Goal: Transaction & Acquisition: Subscribe to service/newsletter

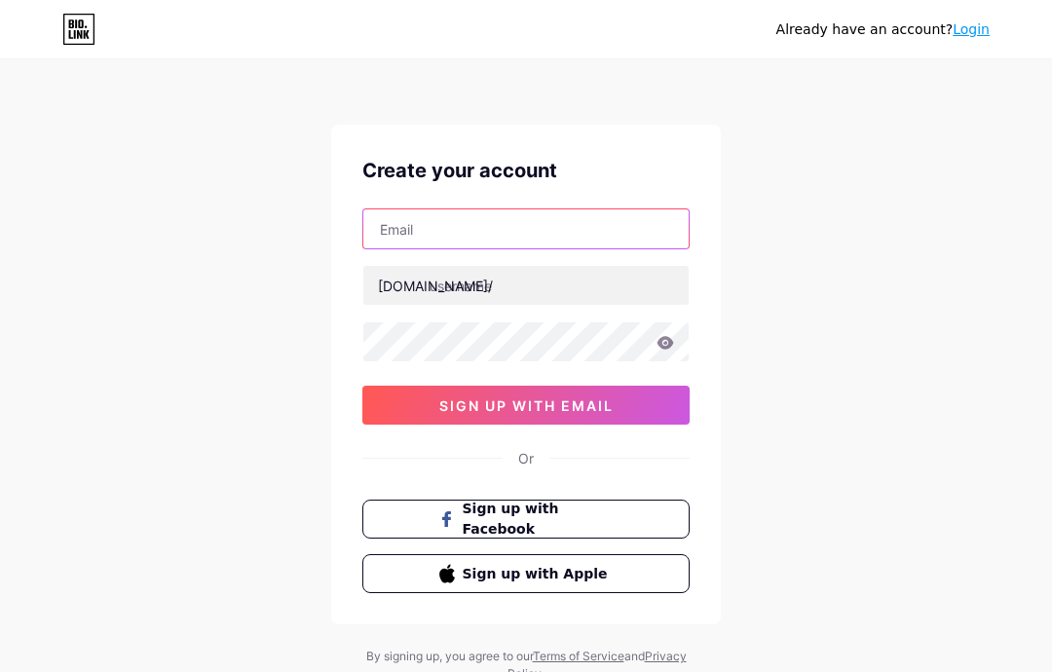
click at [586, 242] on input "text" at bounding box center [525, 228] width 325 height 39
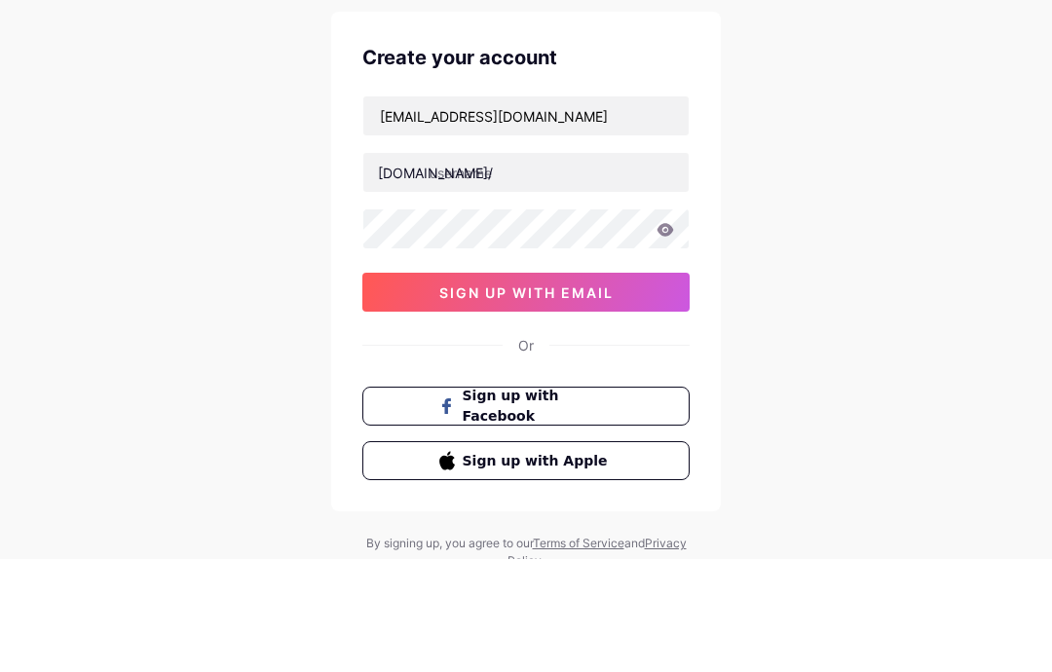
scroll to position [78, 0]
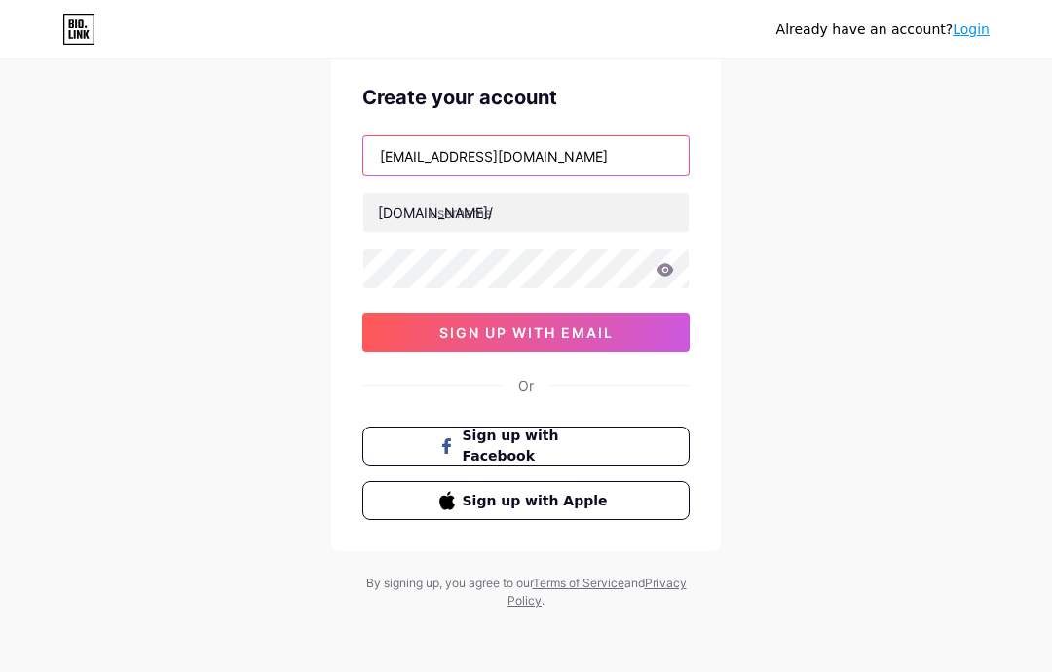
type input "[EMAIL_ADDRESS][DOMAIN_NAME]"
click at [607, 214] on input "text" at bounding box center [525, 212] width 325 height 39
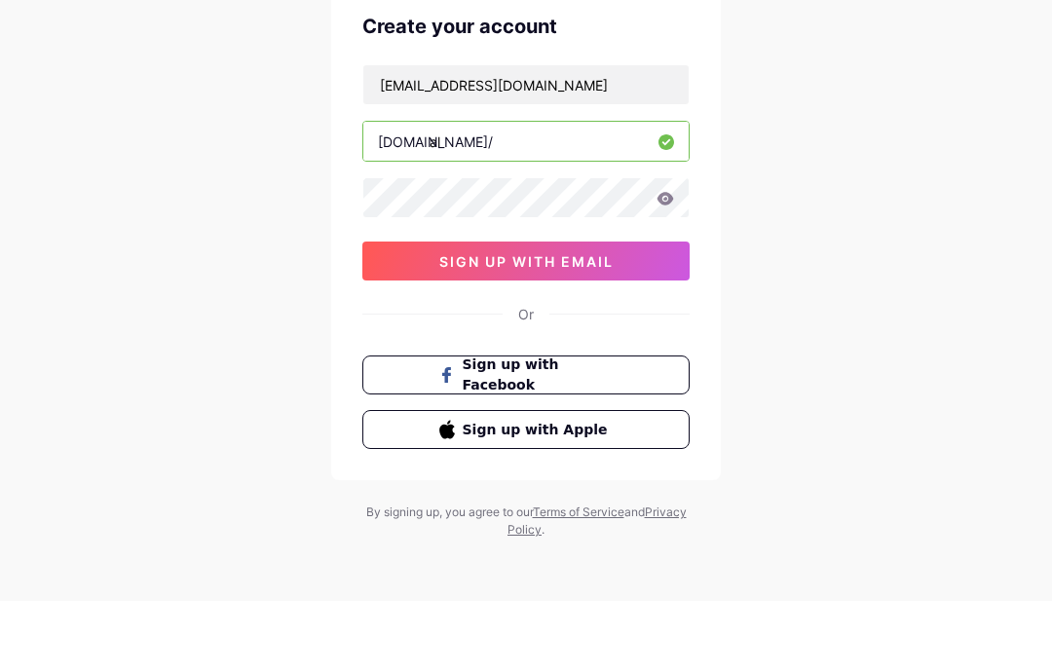
type input "a"
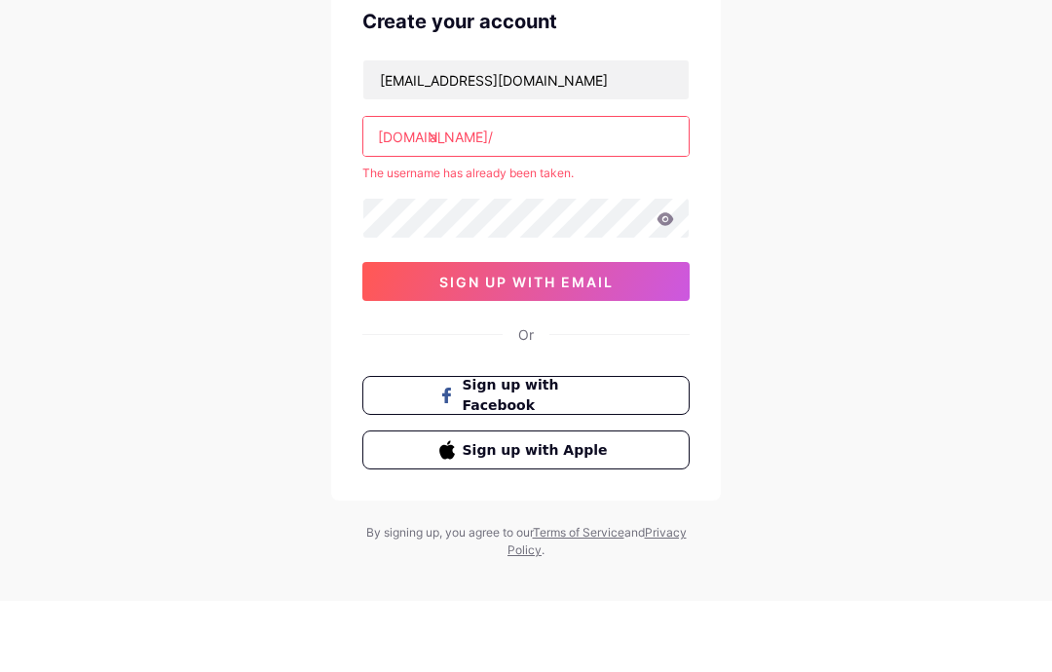
type input "a"
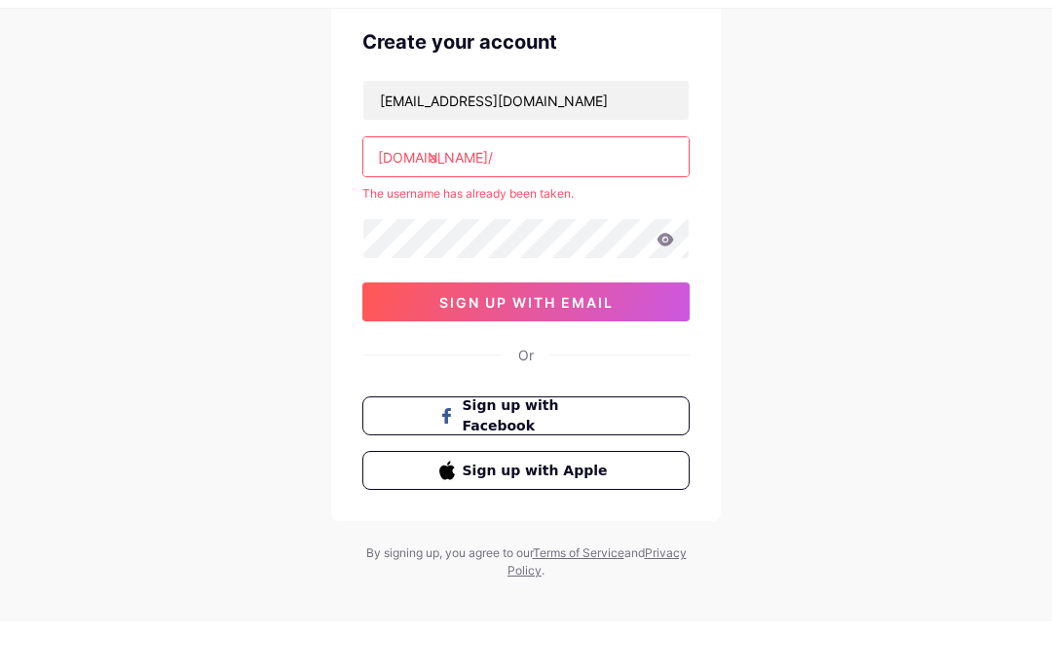
type input "a"
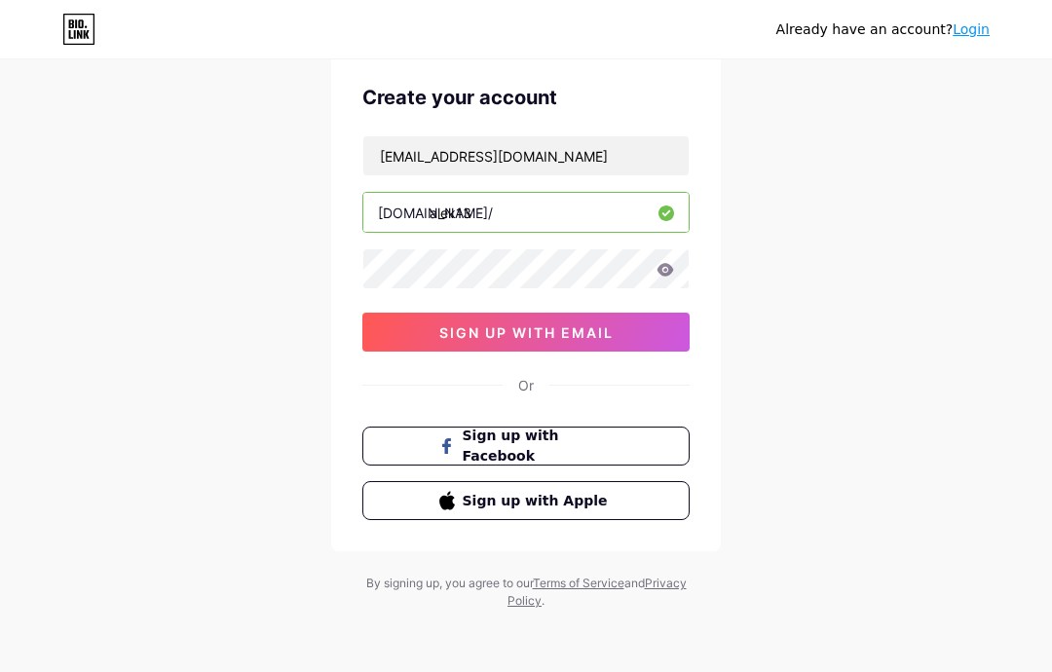
type input "alek13"
click at [602, 326] on span "sign up with email" at bounding box center [526, 332] width 174 height 17
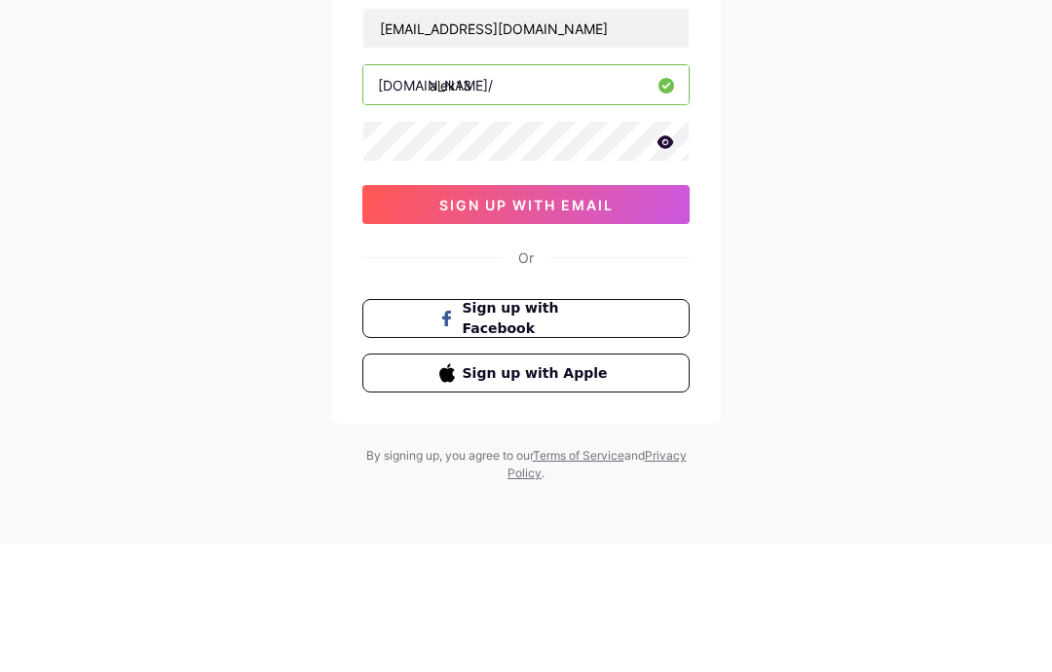
click at [615, 313] on button "sign up with email" at bounding box center [525, 332] width 327 height 39
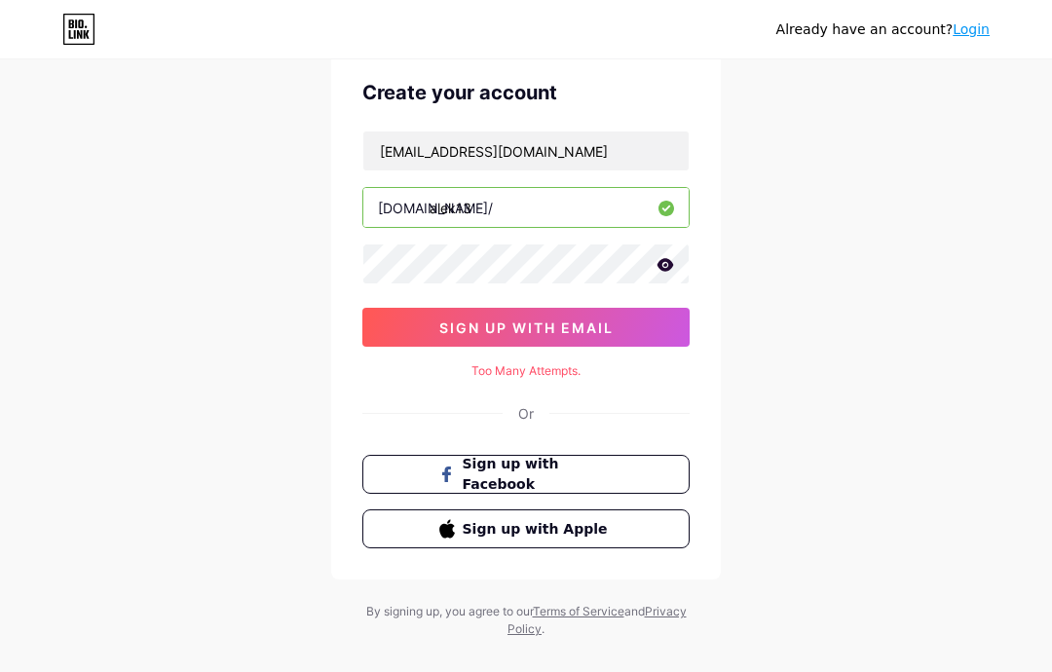
click at [596, 321] on span "sign up with email" at bounding box center [526, 328] width 174 height 17
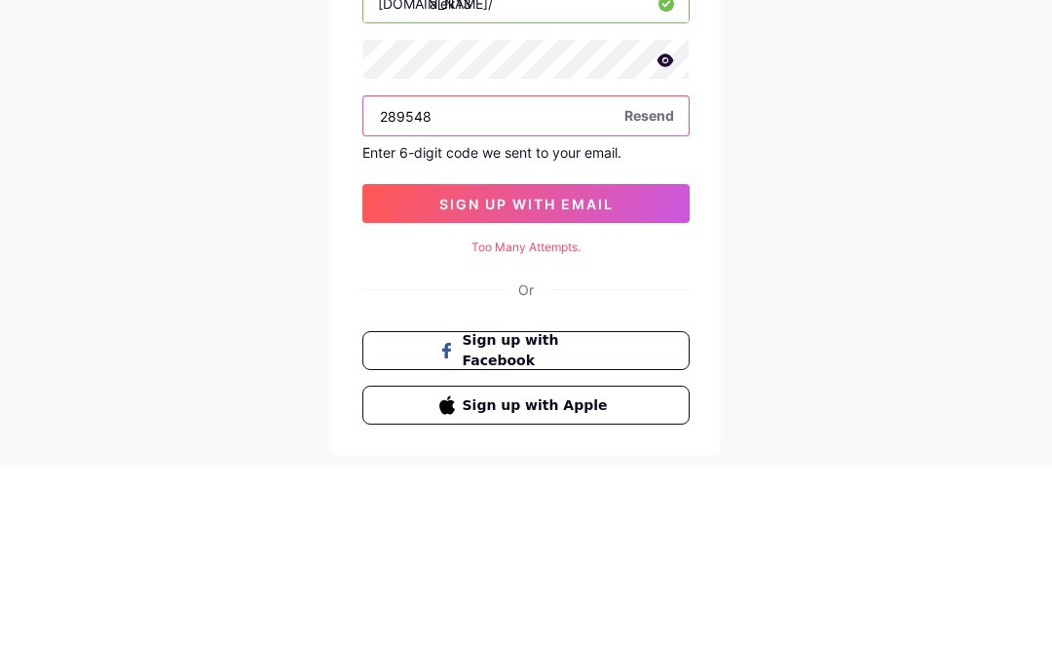
type input "289548"
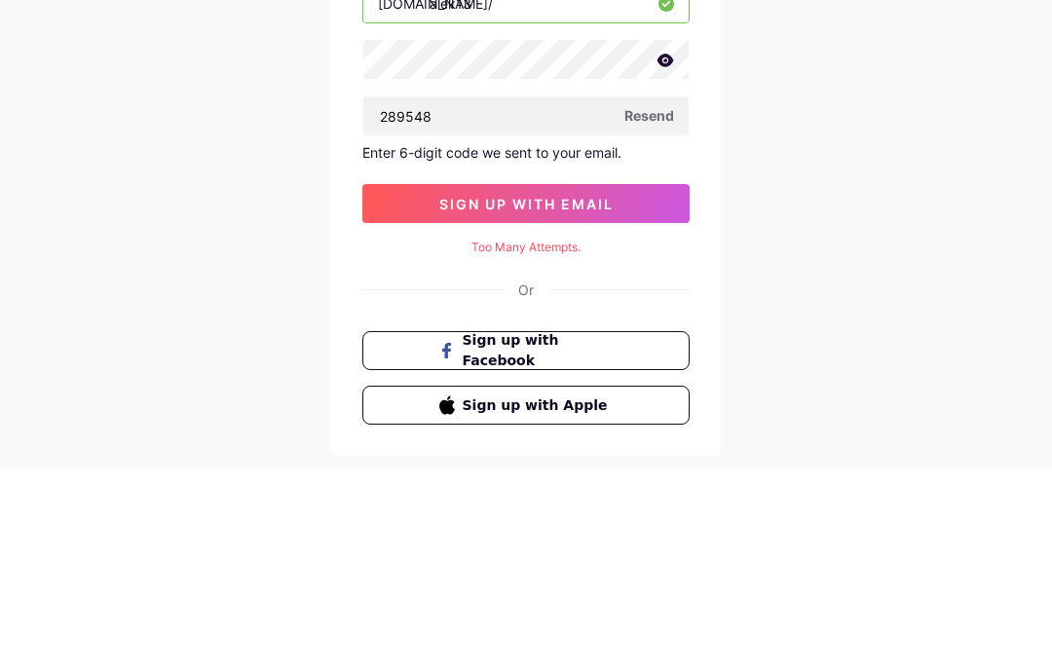
click at [572, 400] on span "sign up with email" at bounding box center [526, 408] width 174 height 17
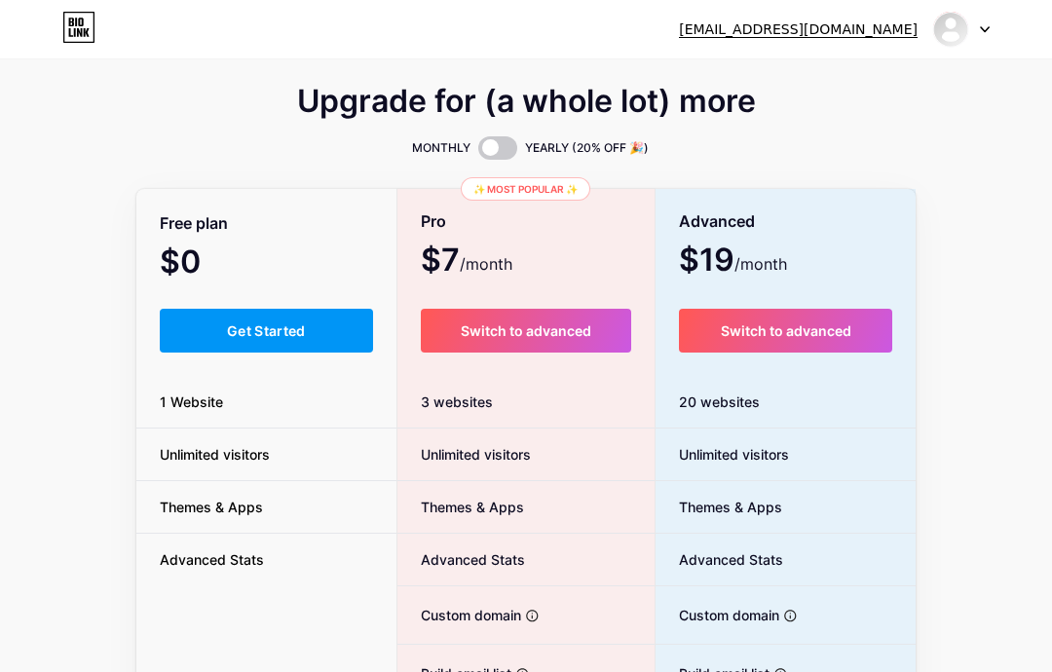
click at [208, 323] on button "Get Started" at bounding box center [266, 331] width 213 height 44
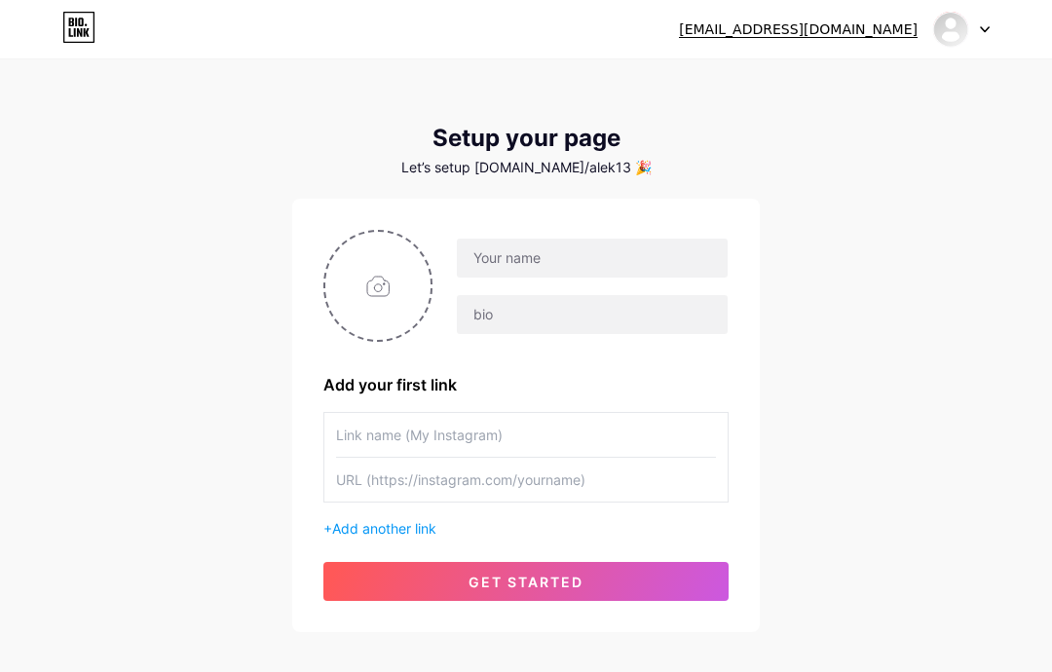
click at [649, 251] on input "text" at bounding box center [592, 258] width 271 height 39
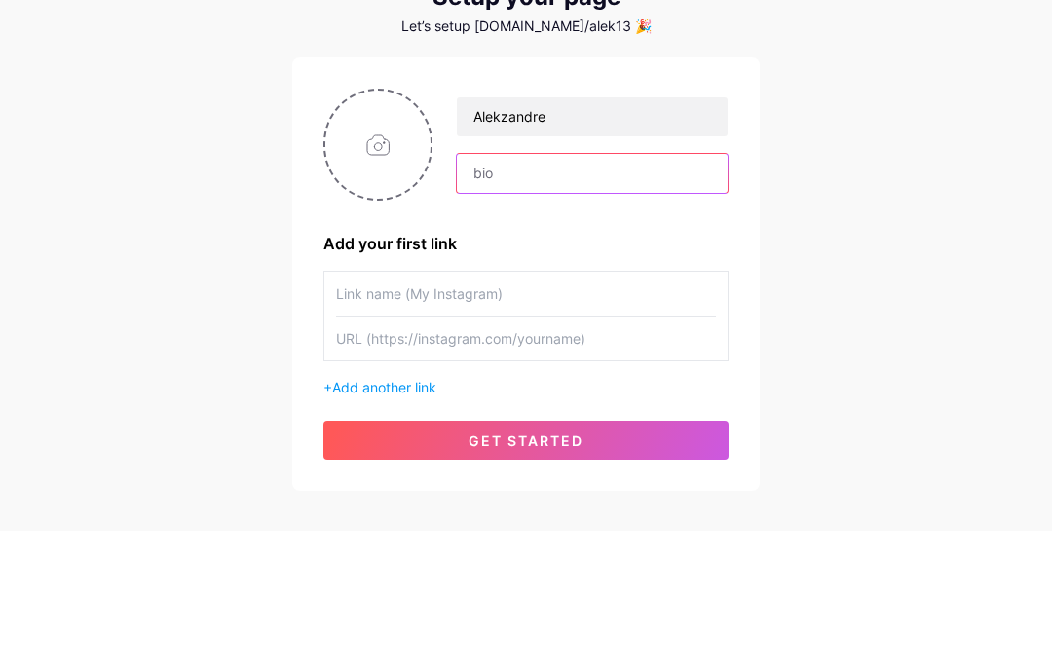
click at [618, 295] on input "text" at bounding box center [592, 314] width 271 height 39
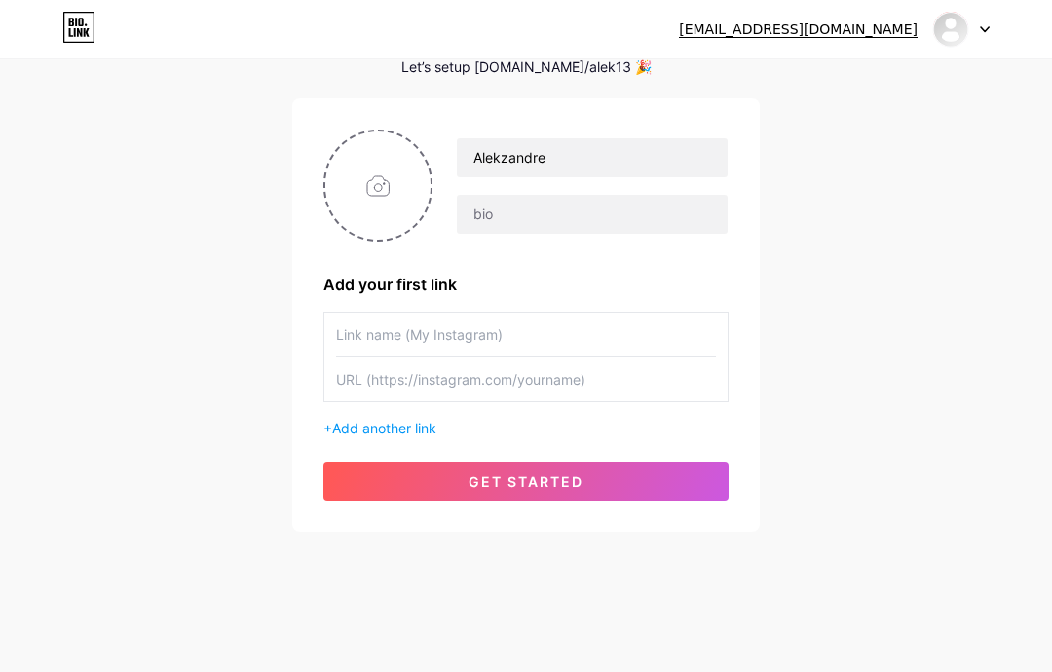
click at [603, 338] on input "text" at bounding box center [526, 335] width 380 height 44
click at [679, 165] on input "Alekzandre" at bounding box center [592, 157] width 271 height 39
type input "Alek2013"
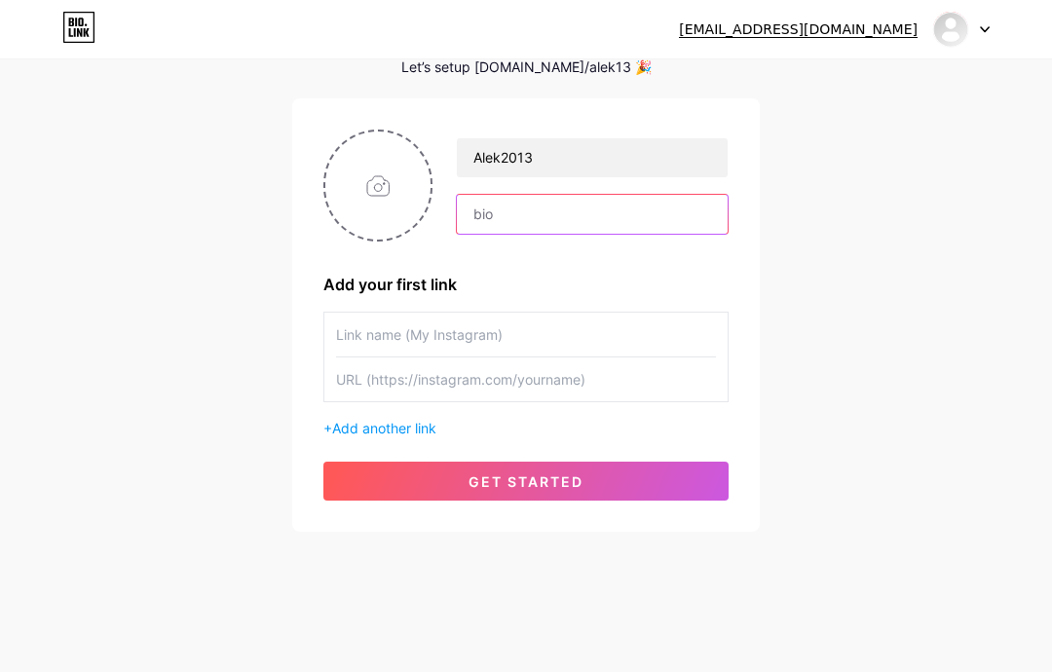
click at [622, 229] on input "text" at bounding box center [592, 214] width 271 height 39
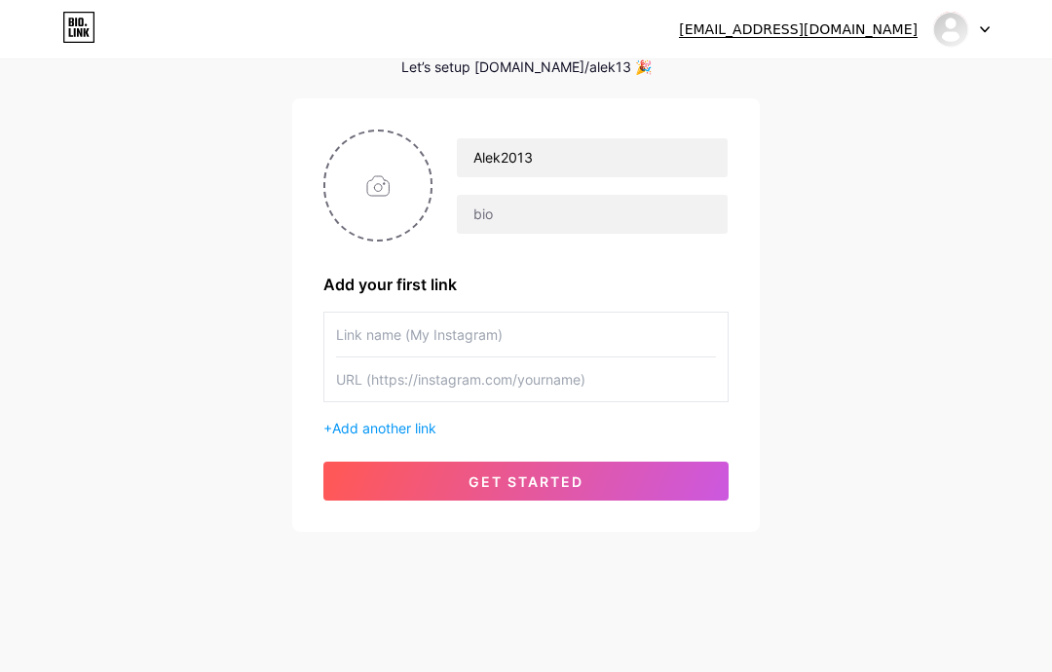
click at [354, 336] on input "text" at bounding box center [526, 335] width 380 height 44
click at [641, 323] on input "text" at bounding box center [526, 335] width 380 height 44
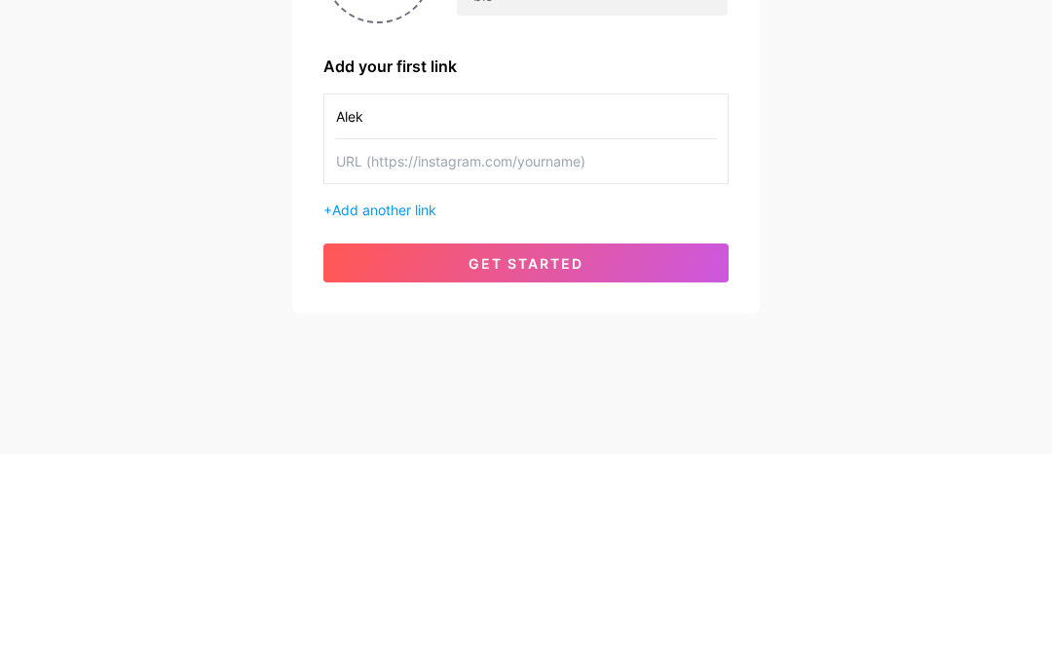
type input "Alek"
click at [357, 358] on input "text" at bounding box center [526, 380] width 380 height 44
click at [343, 420] on span "Add another link" at bounding box center [384, 428] width 104 height 17
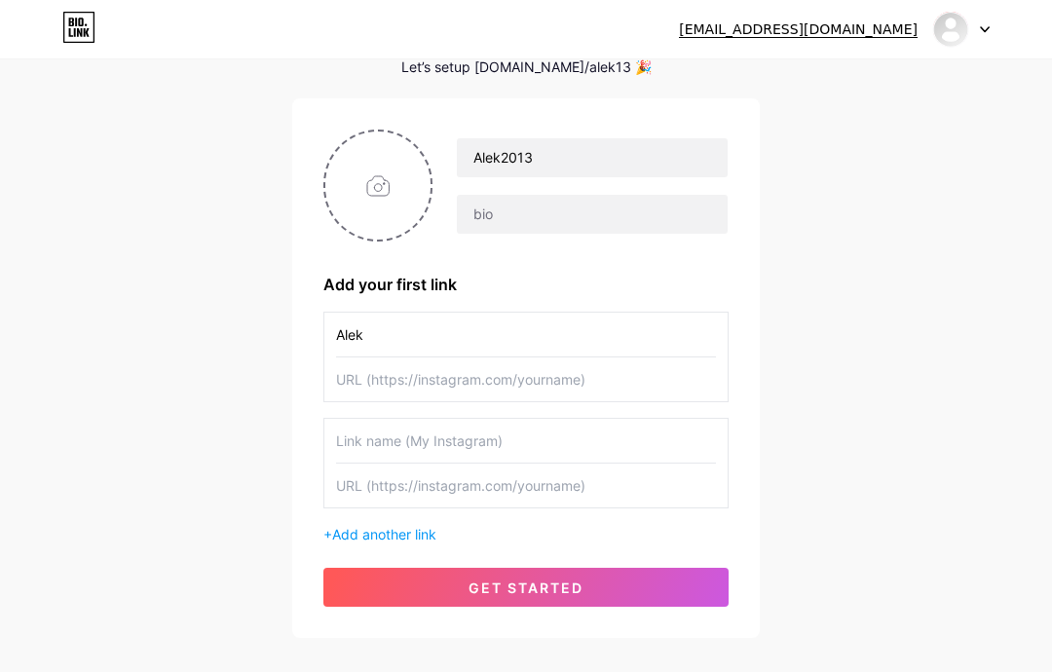
click at [349, 532] on span "Add another link" at bounding box center [384, 534] width 104 height 17
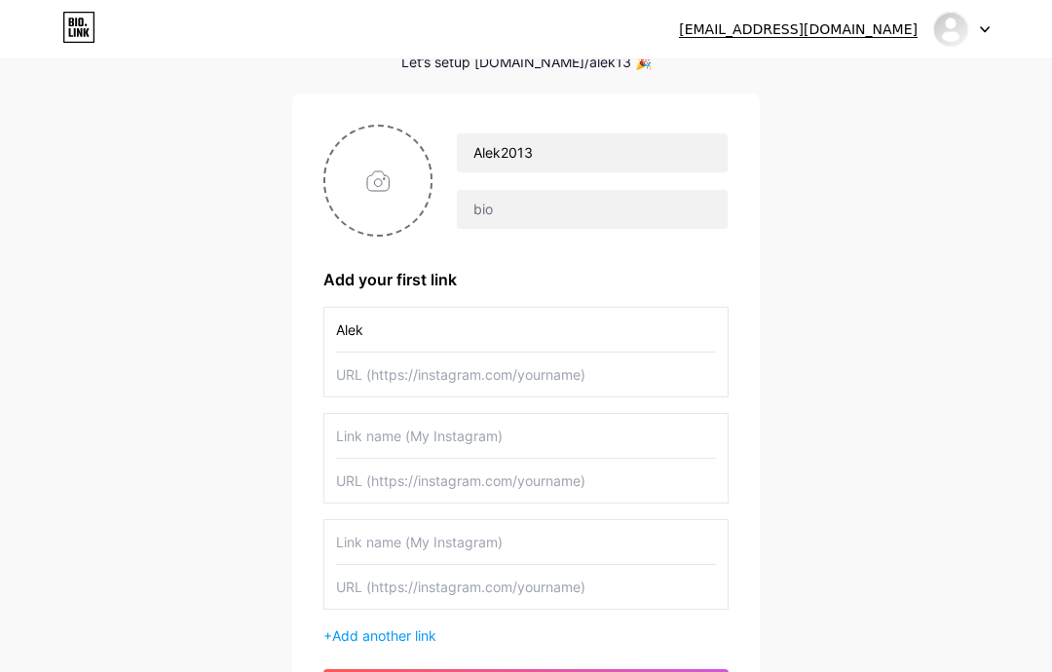
scroll to position [75, 0]
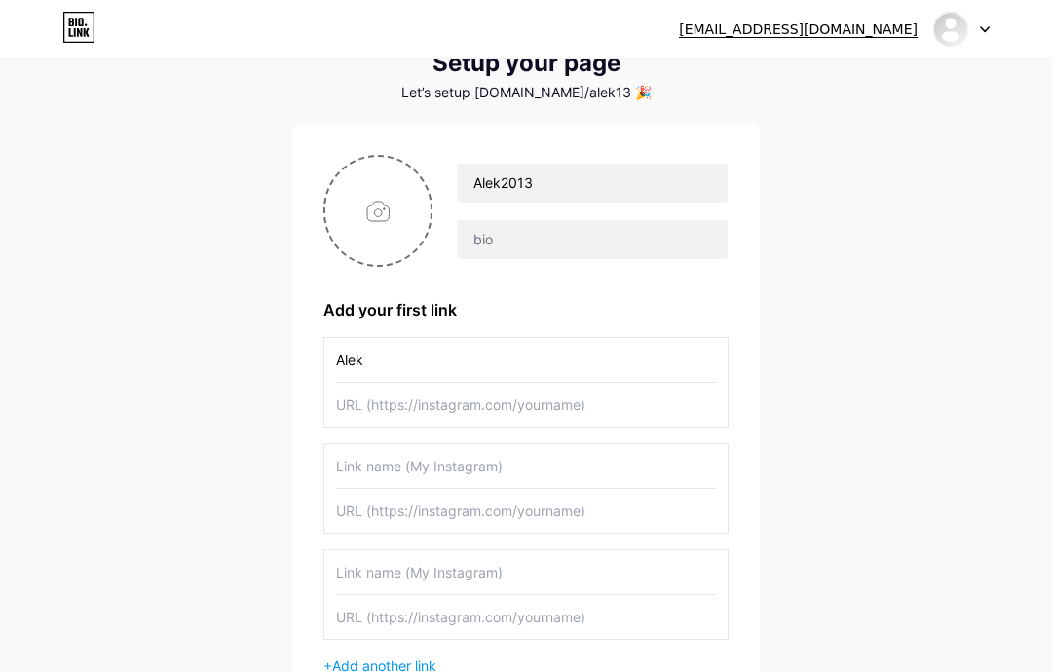
click at [354, 206] on input "file" at bounding box center [377, 211] width 105 height 108
type input "C:\fakepath\IMG_0033.jpeg"
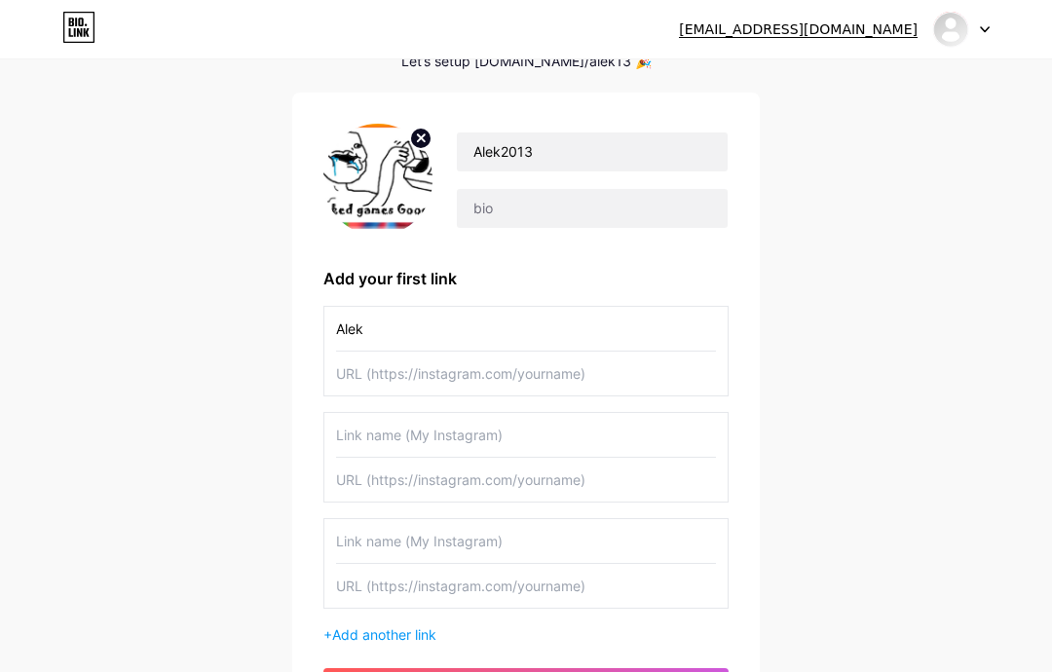
click at [676, 381] on input "text" at bounding box center [526, 374] width 380 height 44
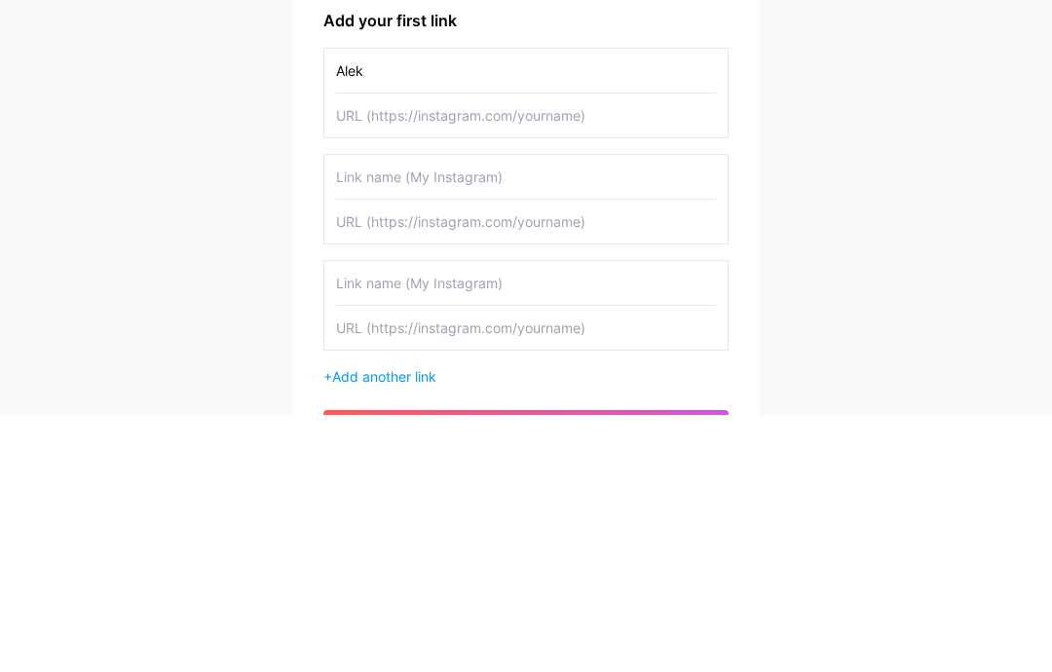
type input "K"
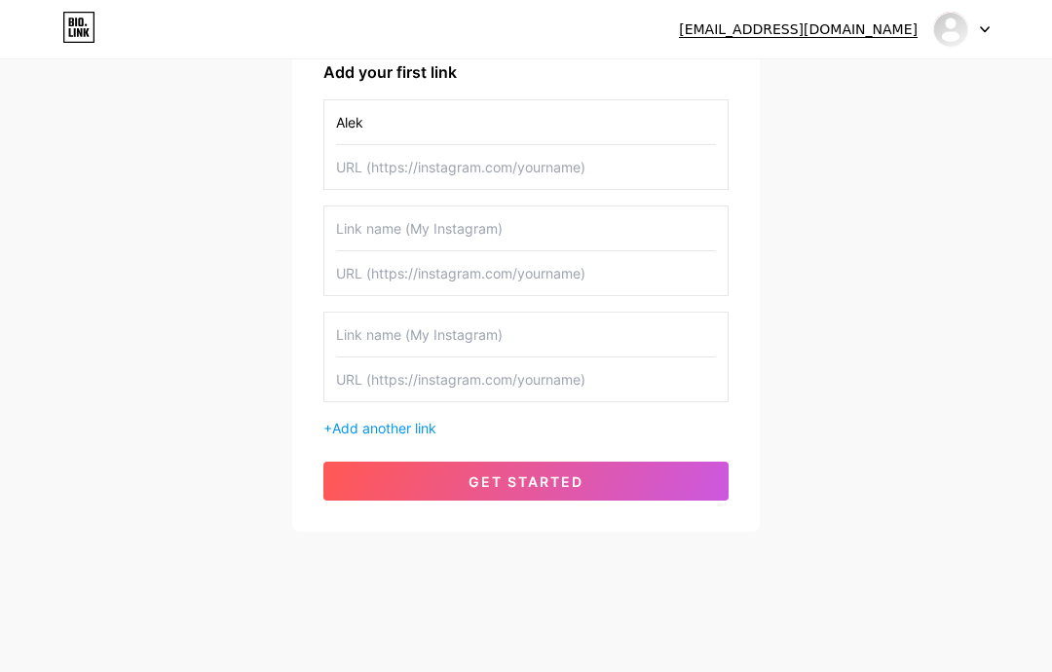
click at [963, 39] on img at bounding box center [950, 29] width 37 height 37
click at [854, 374] on div "11135686@student.craneschools.org Dashboard Logout Setup your page Let’s setup …" at bounding box center [526, 140] width 1052 height 907
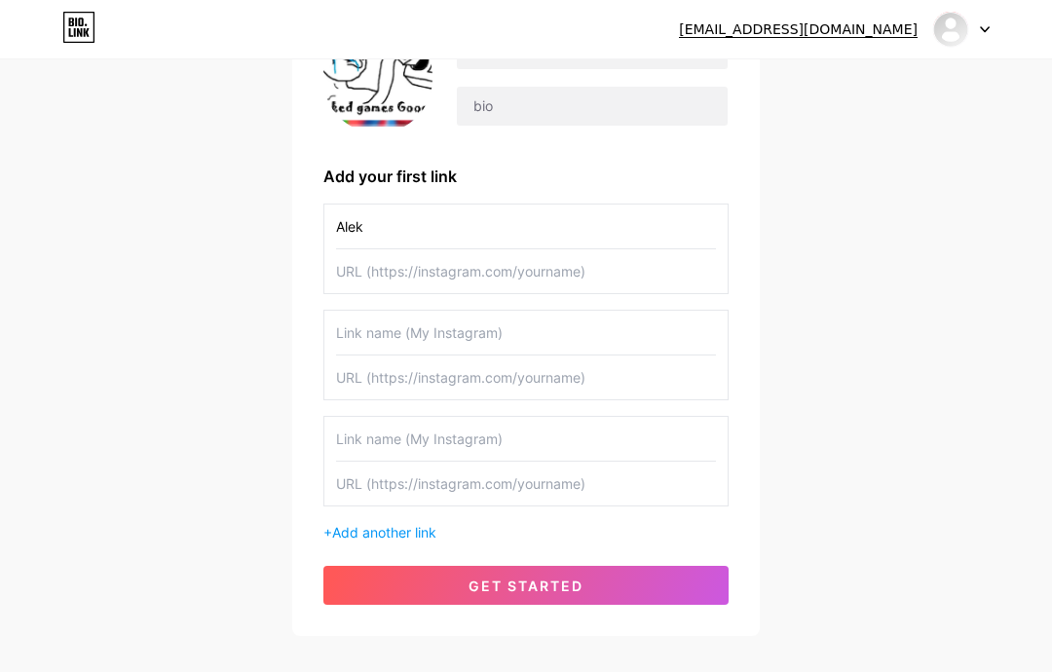
scroll to position [0, 0]
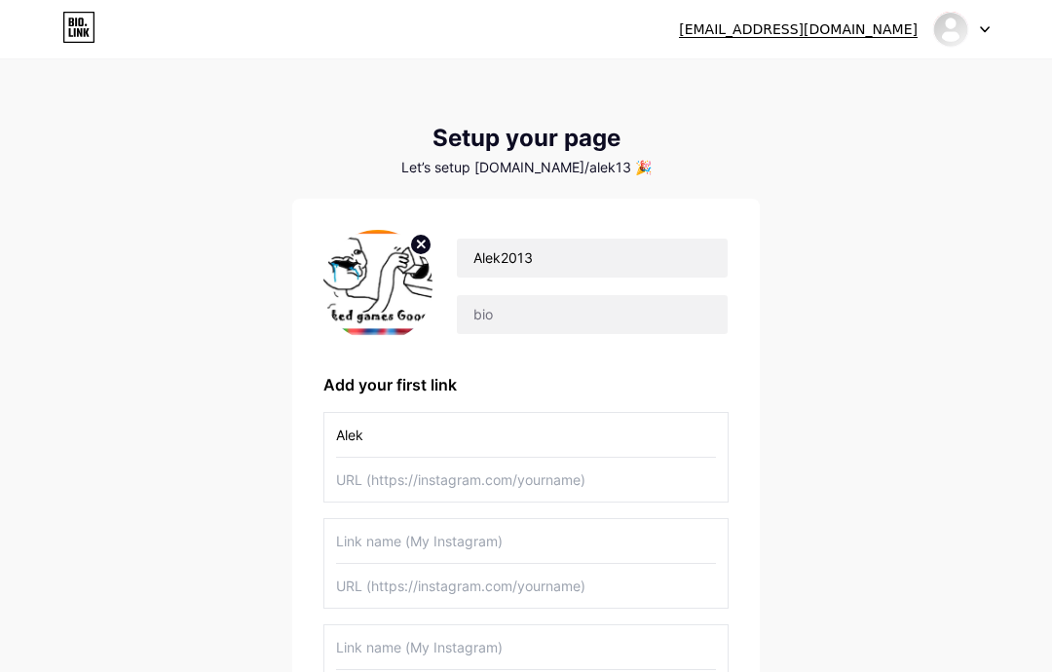
click at [73, 35] on icon at bounding box center [78, 27] width 33 height 31
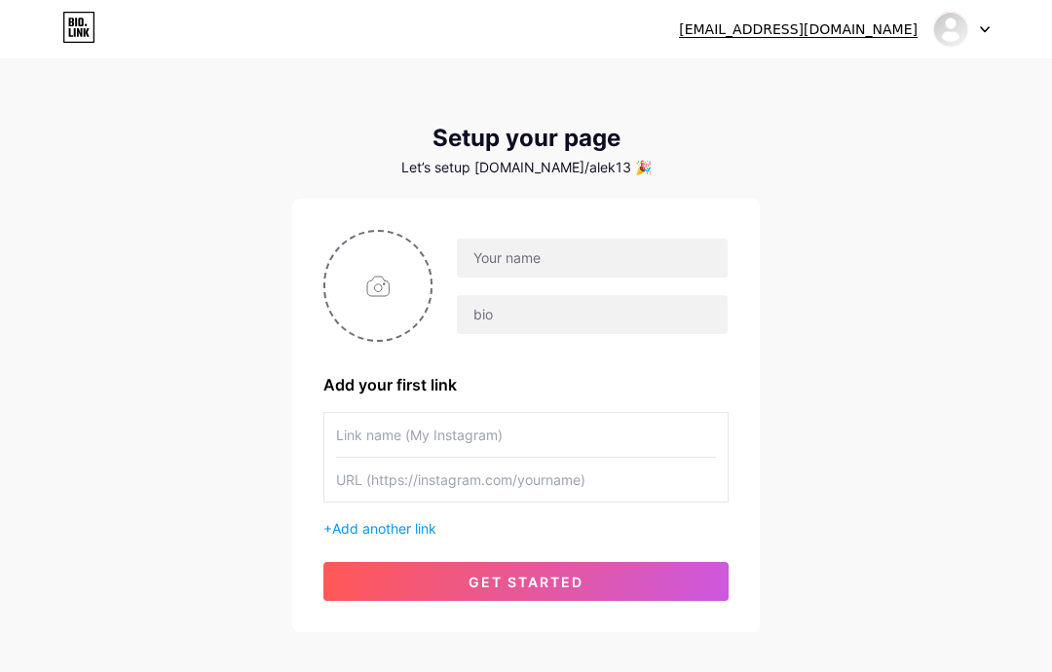
click at [574, 328] on input "text" at bounding box center [592, 314] width 271 height 39
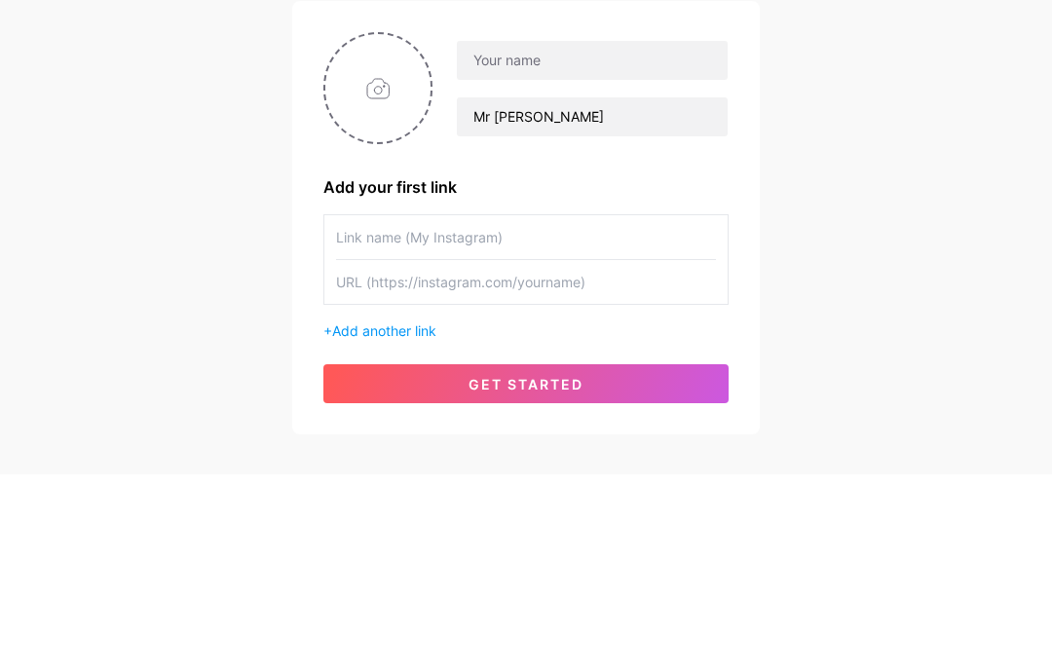
scroll to position [100, 0]
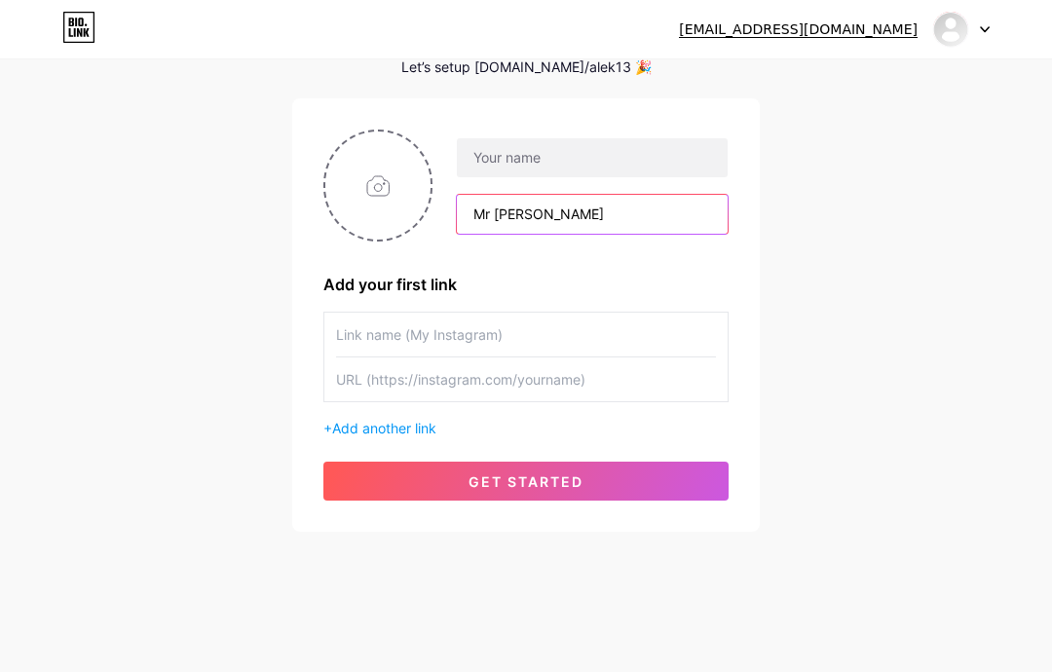
type input "Mr Krabs"
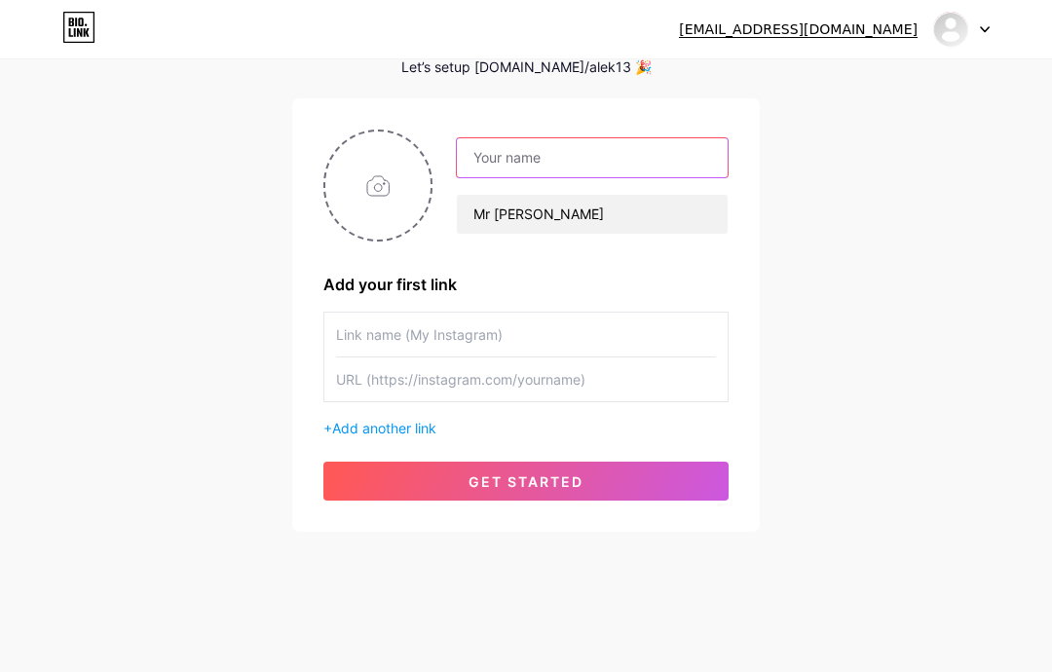
click at [640, 142] on input "text" at bounding box center [592, 157] width 271 height 39
type input "Alek2013"
click at [376, 201] on input "file" at bounding box center [377, 186] width 105 height 108
type input "C:\fakepath\IMG_0029.jpeg"
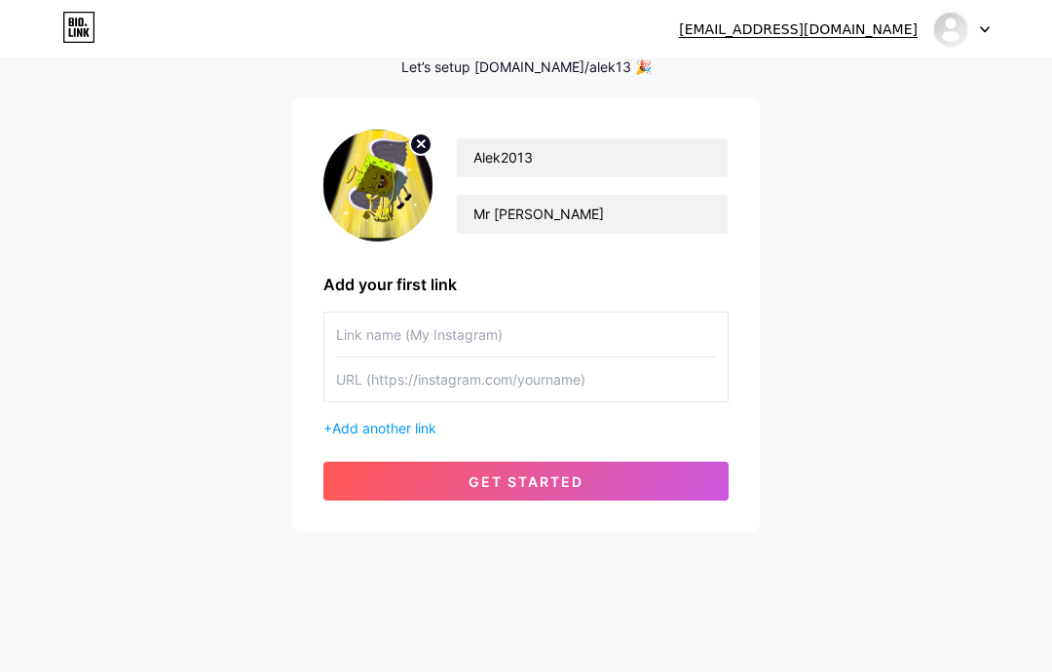
click at [710, 465] on button "get started" at bounding box center [525, 481] width 405 height 39
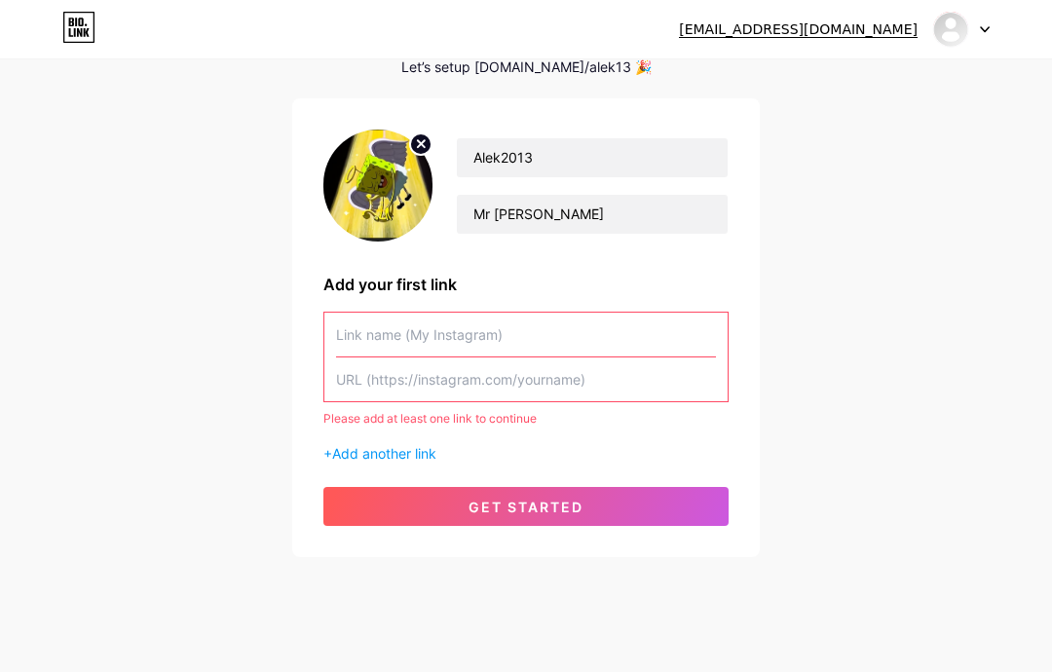
click at [683, 495] on button "get started" at bounding box center [525, 506] width 405 height 39
click at [689, 492] on button "get started" at bounding box center [525, 506] width 405 height 39
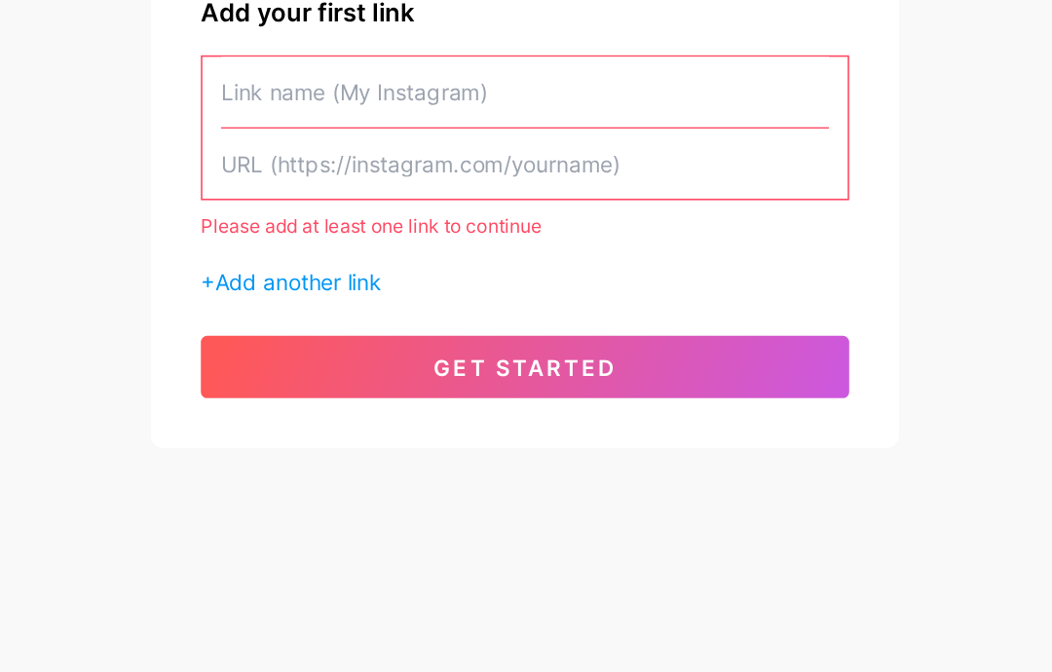
scroll to position [126, 0]
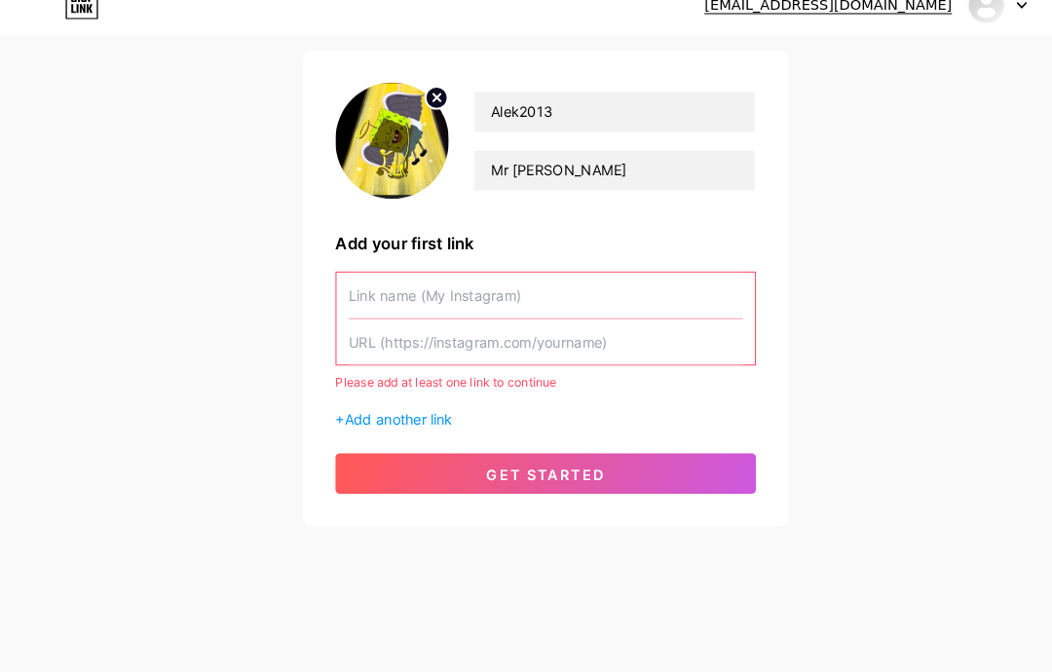
click at [592, 287] on input "text" at bounding box center [526, 309] width 380 height 44
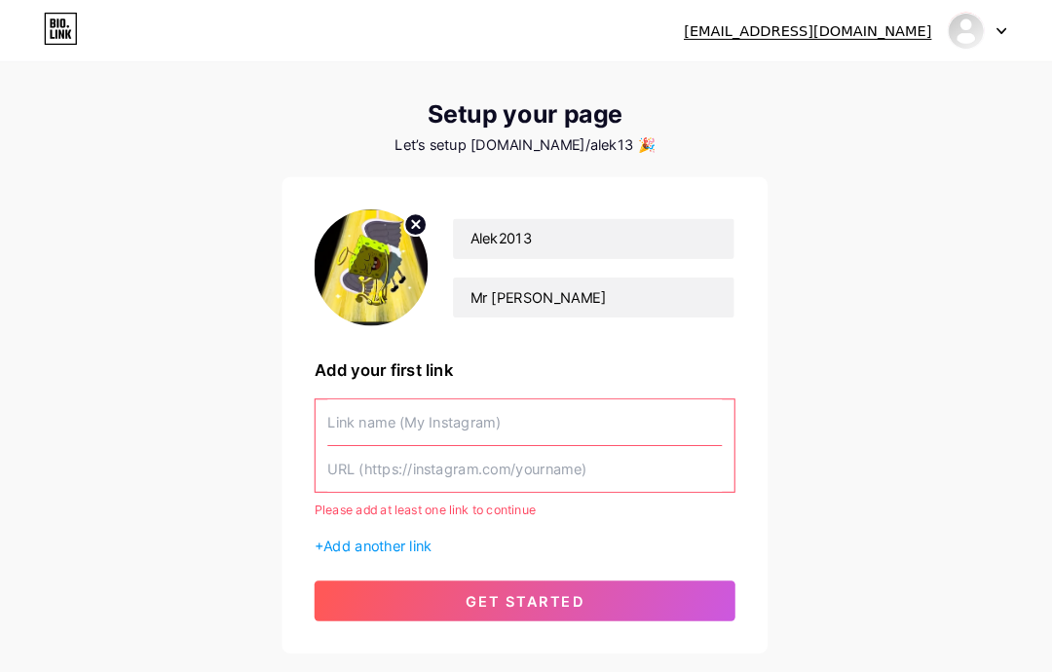
scroll to position [26, 0]
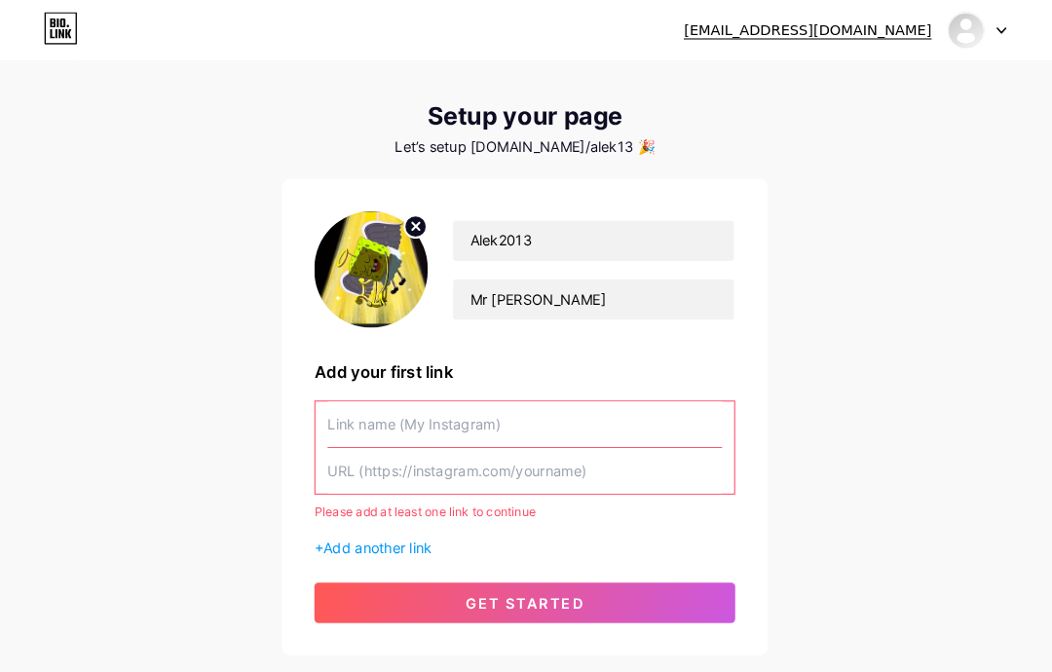
click at [340, 410] on input "text" at bounding box center [526, 409] width 380 height 44
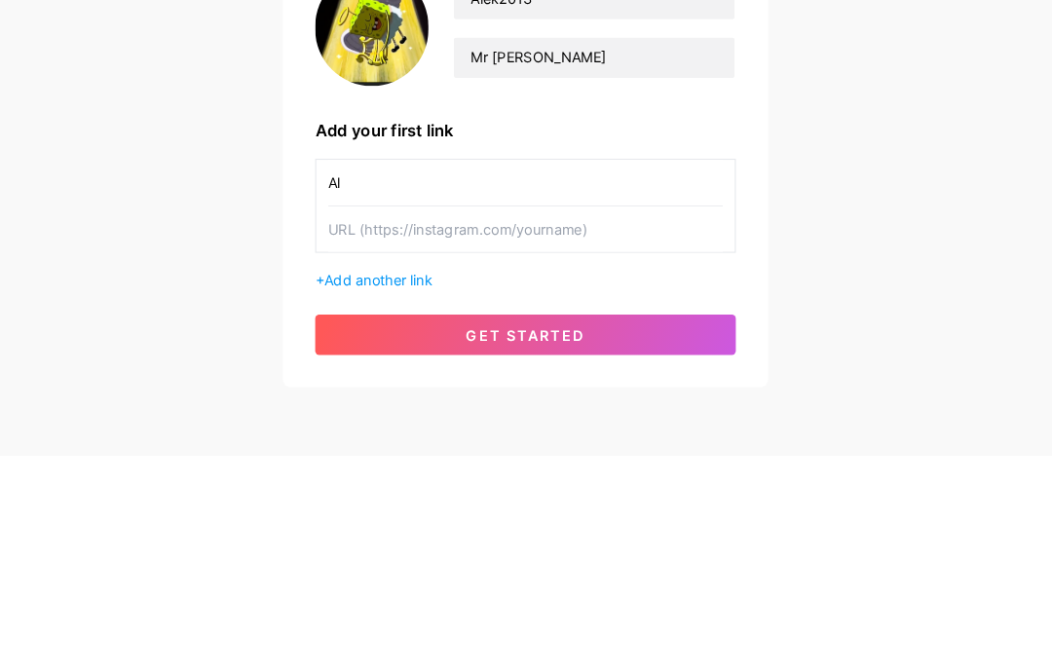
type input "A"
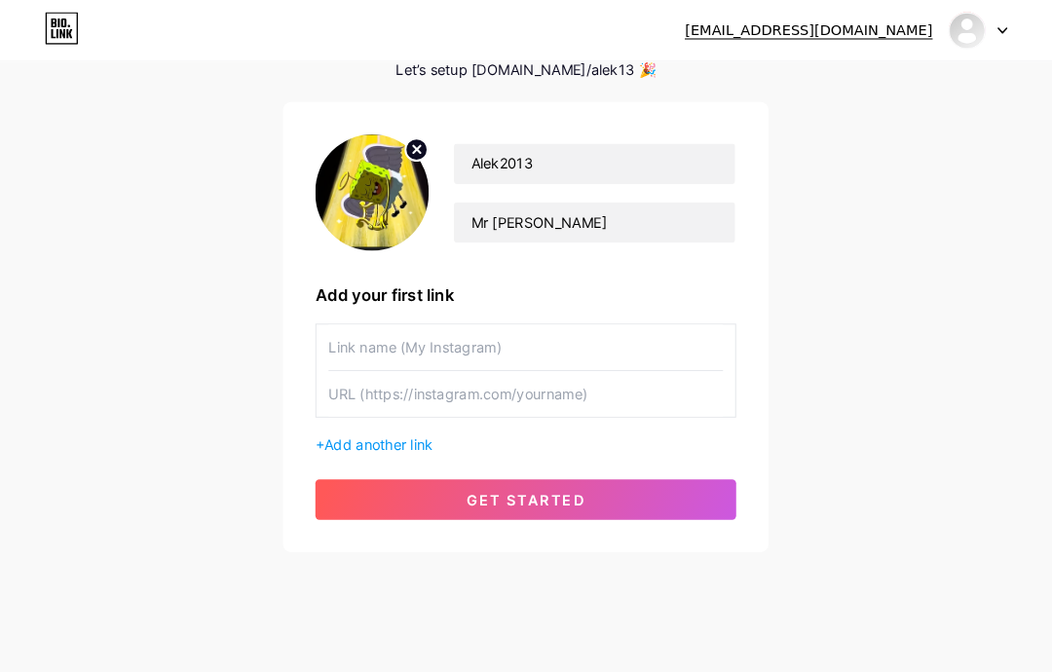
click at [968, 634] on div "11135686@student.craneschools.org Dashboard Logout Setup your page Let’s setup …" at bounding box center [526, 286] width 1052 height 773
